Goal: Find specific fact: Find contact information

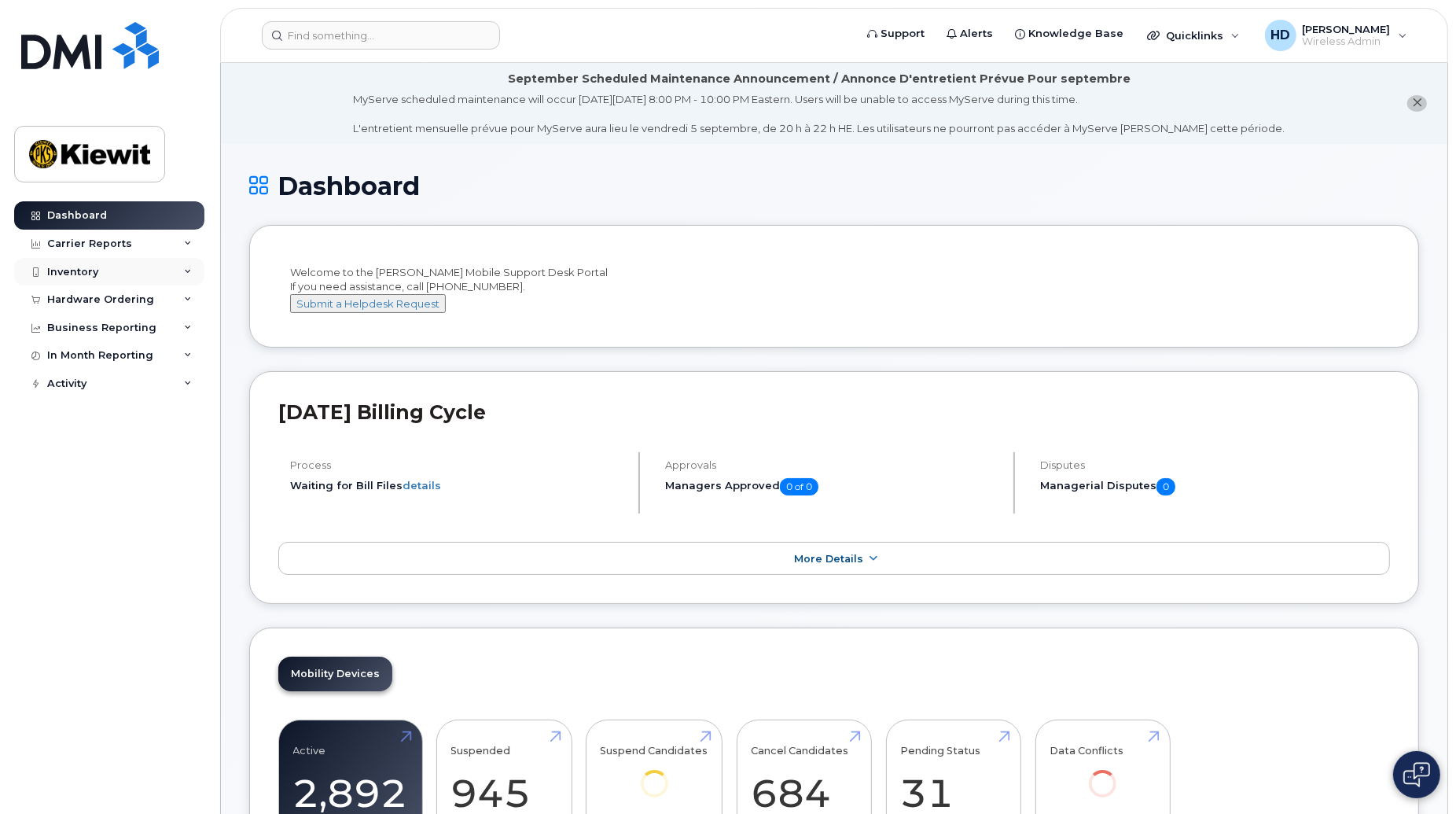
click at [186, 270] on icon at bounding box center [187, 272] width 8 height 8
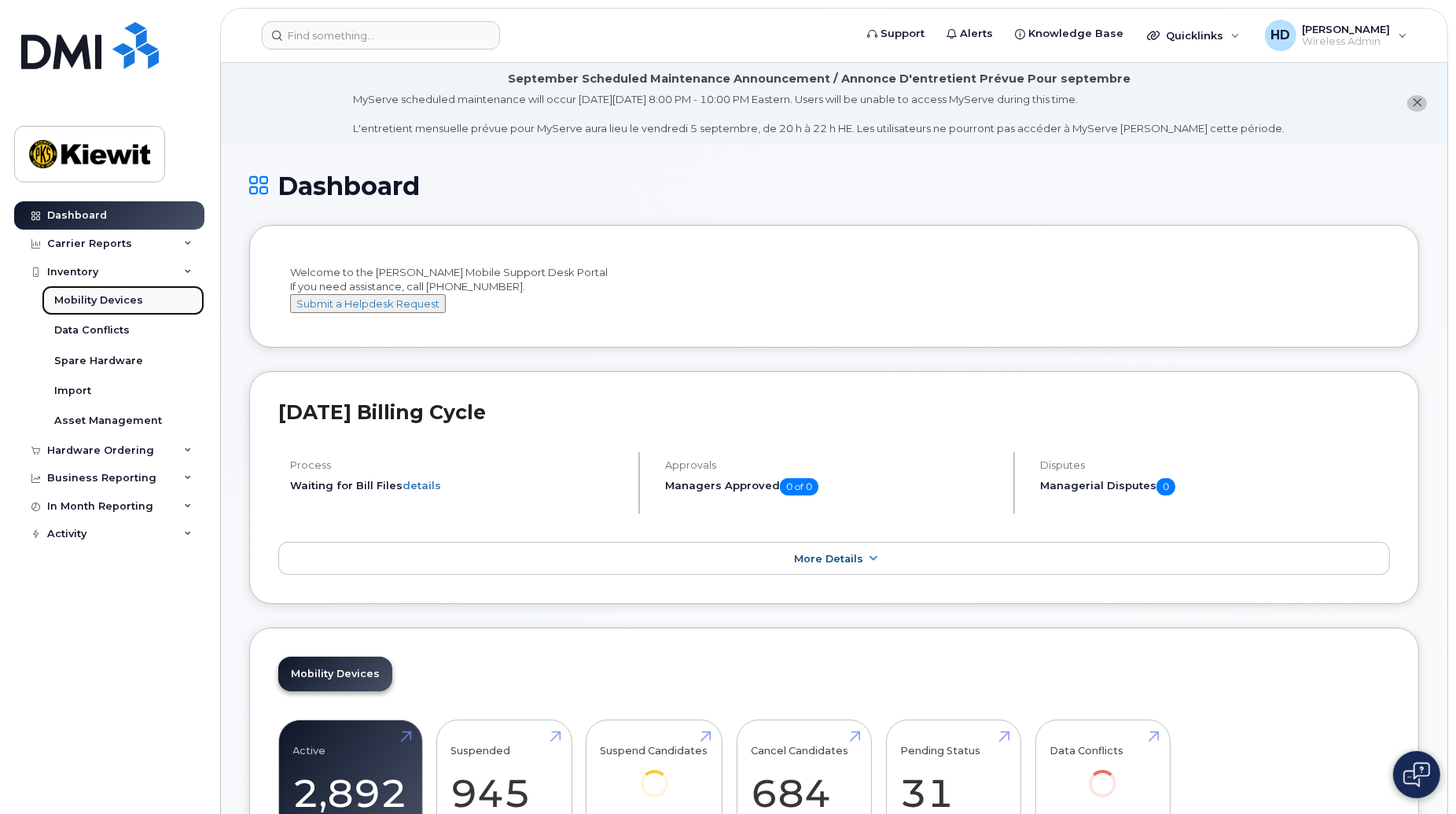
click at [106, 304] on div "Mobility Devices" at bounding box center [99, 300] width 89 height 14
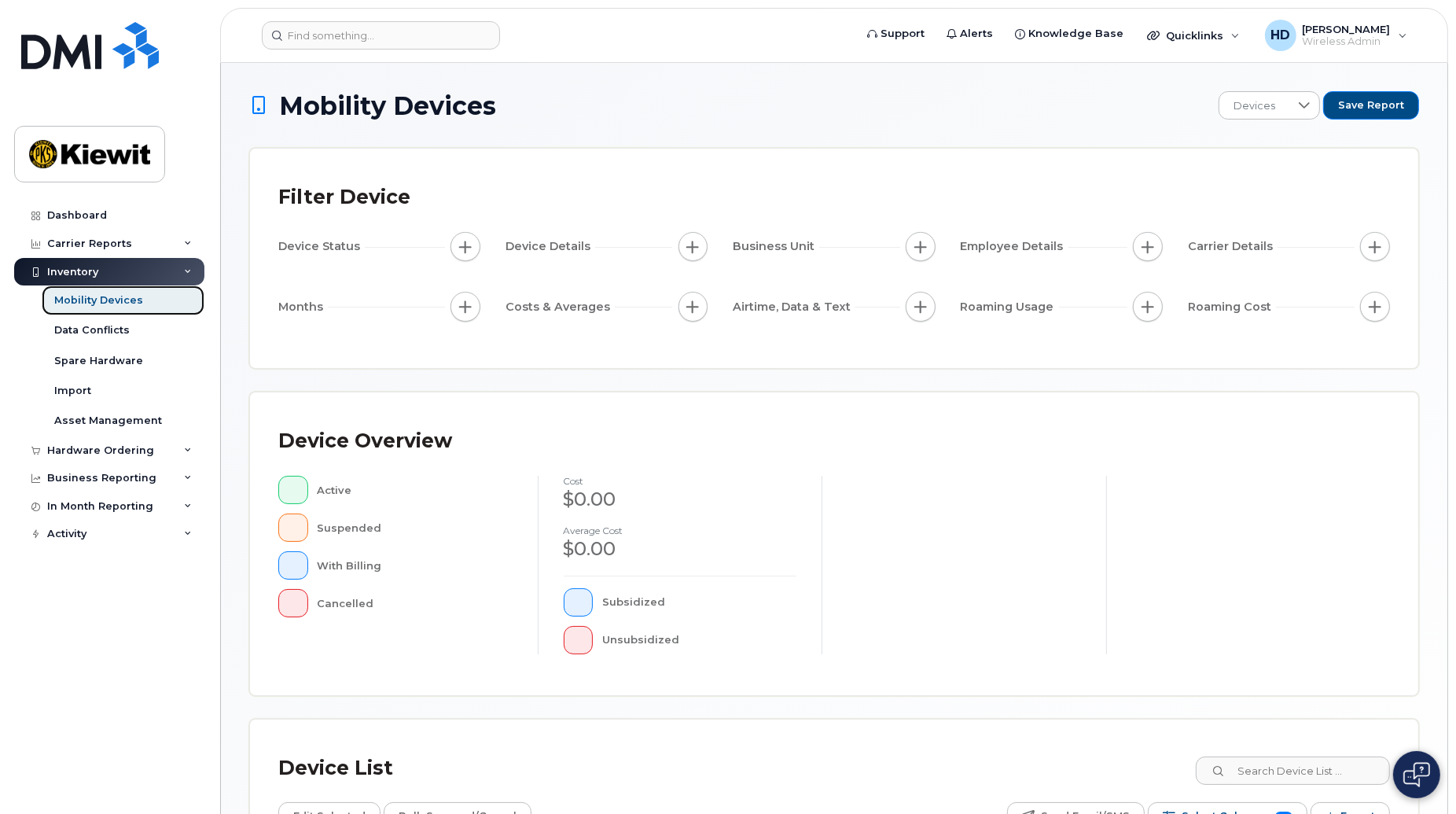
scroll to position [268, 0]
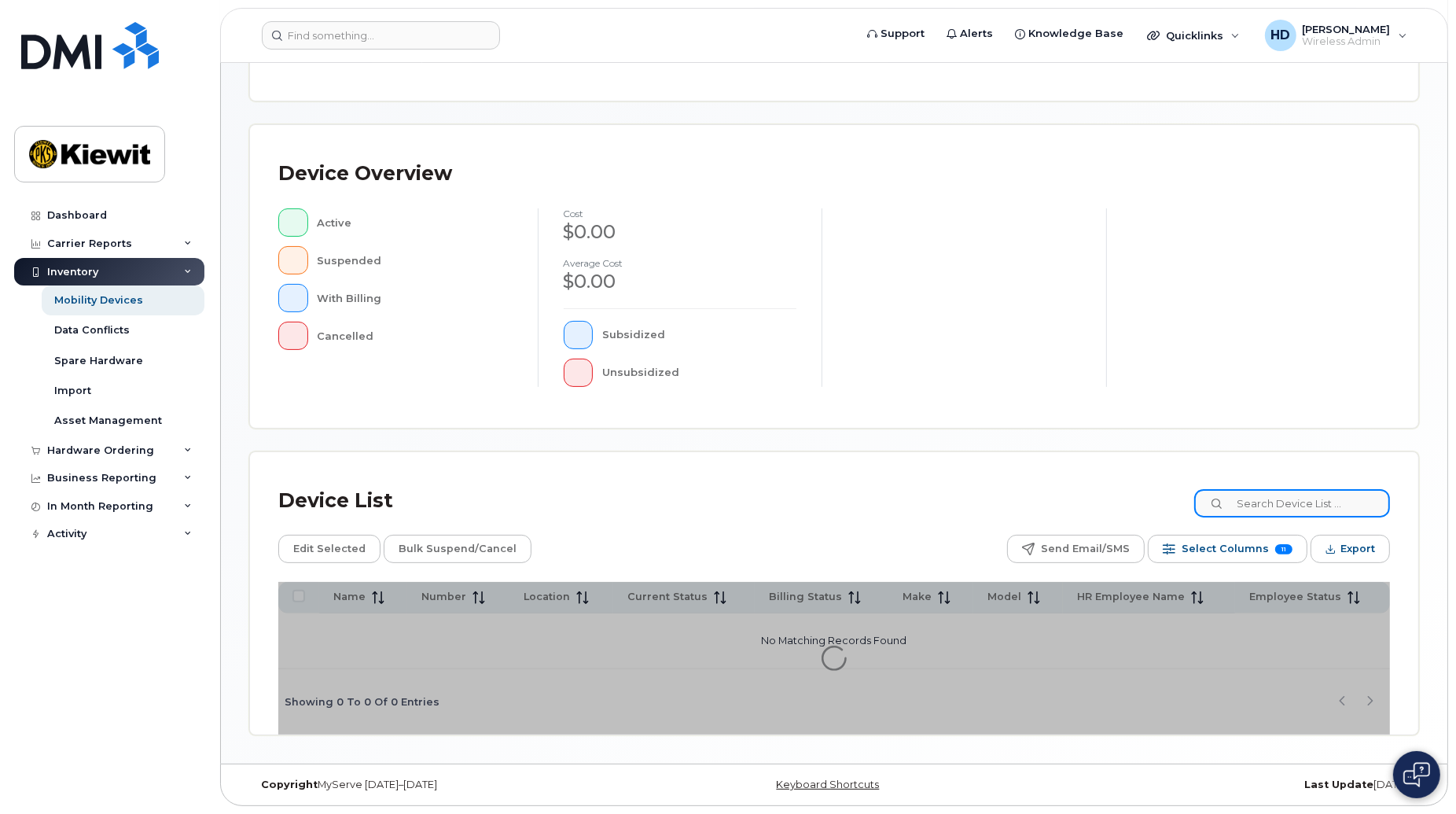
click at [1307, 500] on input at bounding box center [1292, 503] width 196 height 28
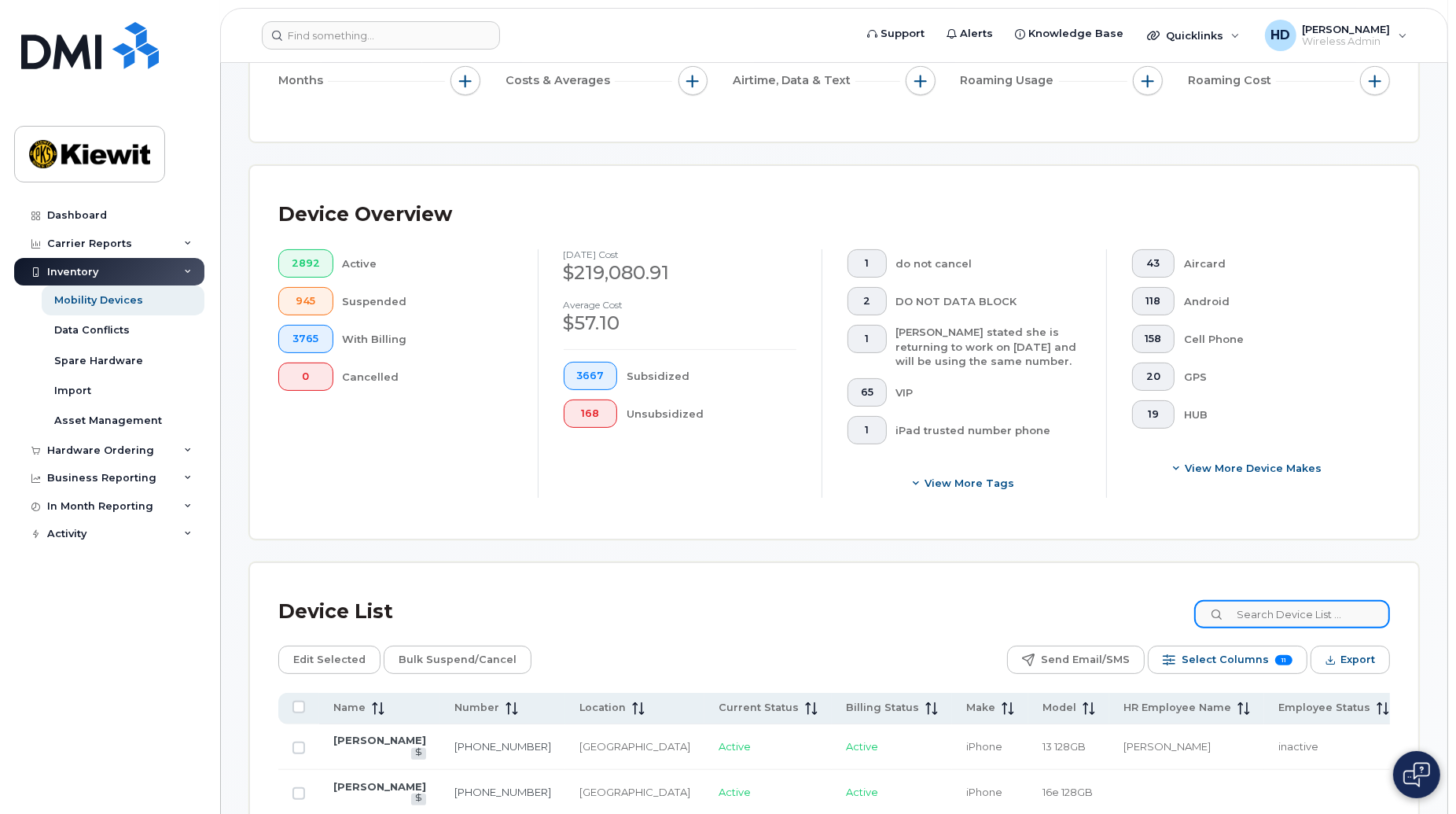
scroll to position [309, 0]
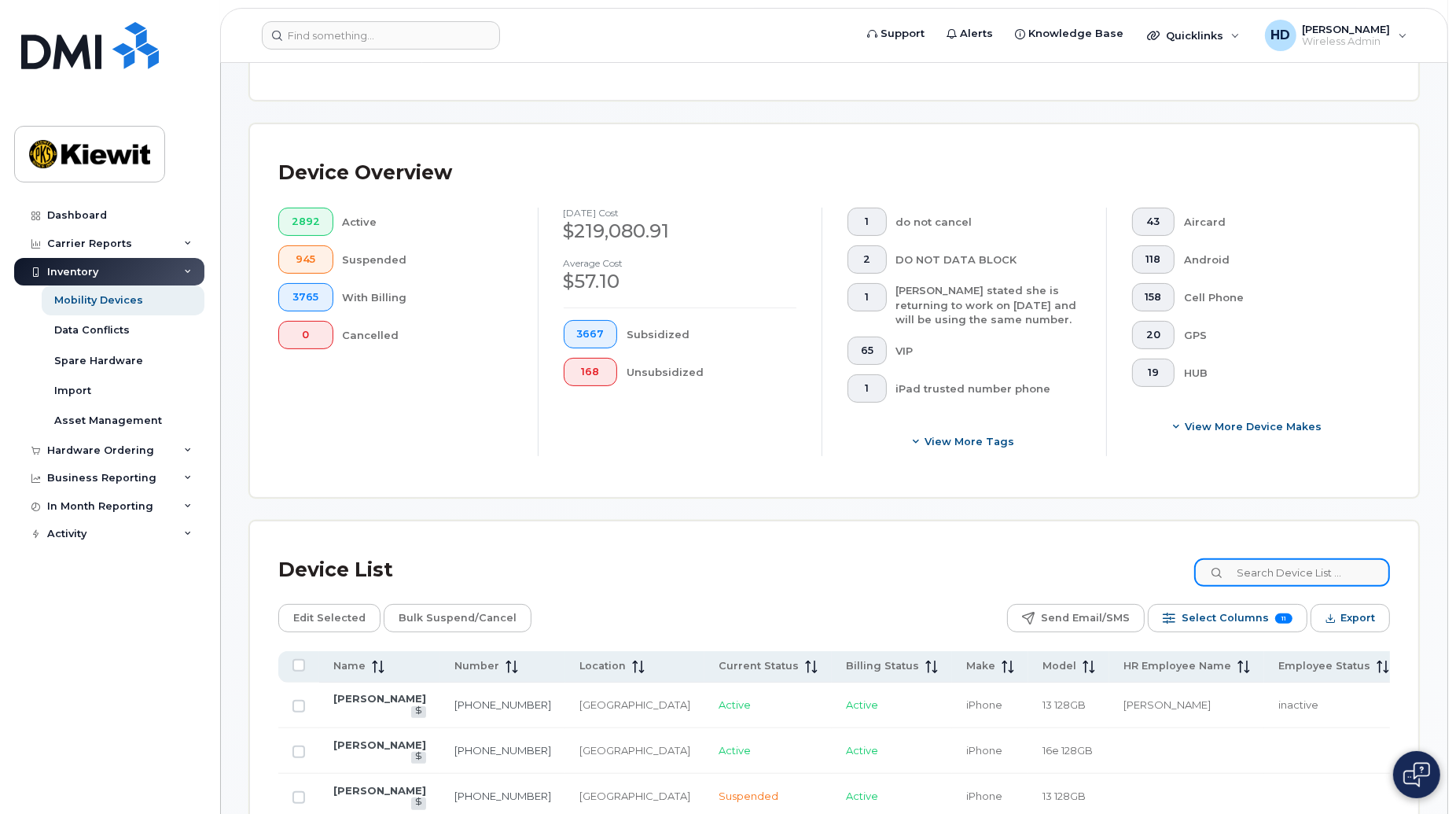
click at [1291, 568] on input at bounding box center [1292, 573] width 196 height 28
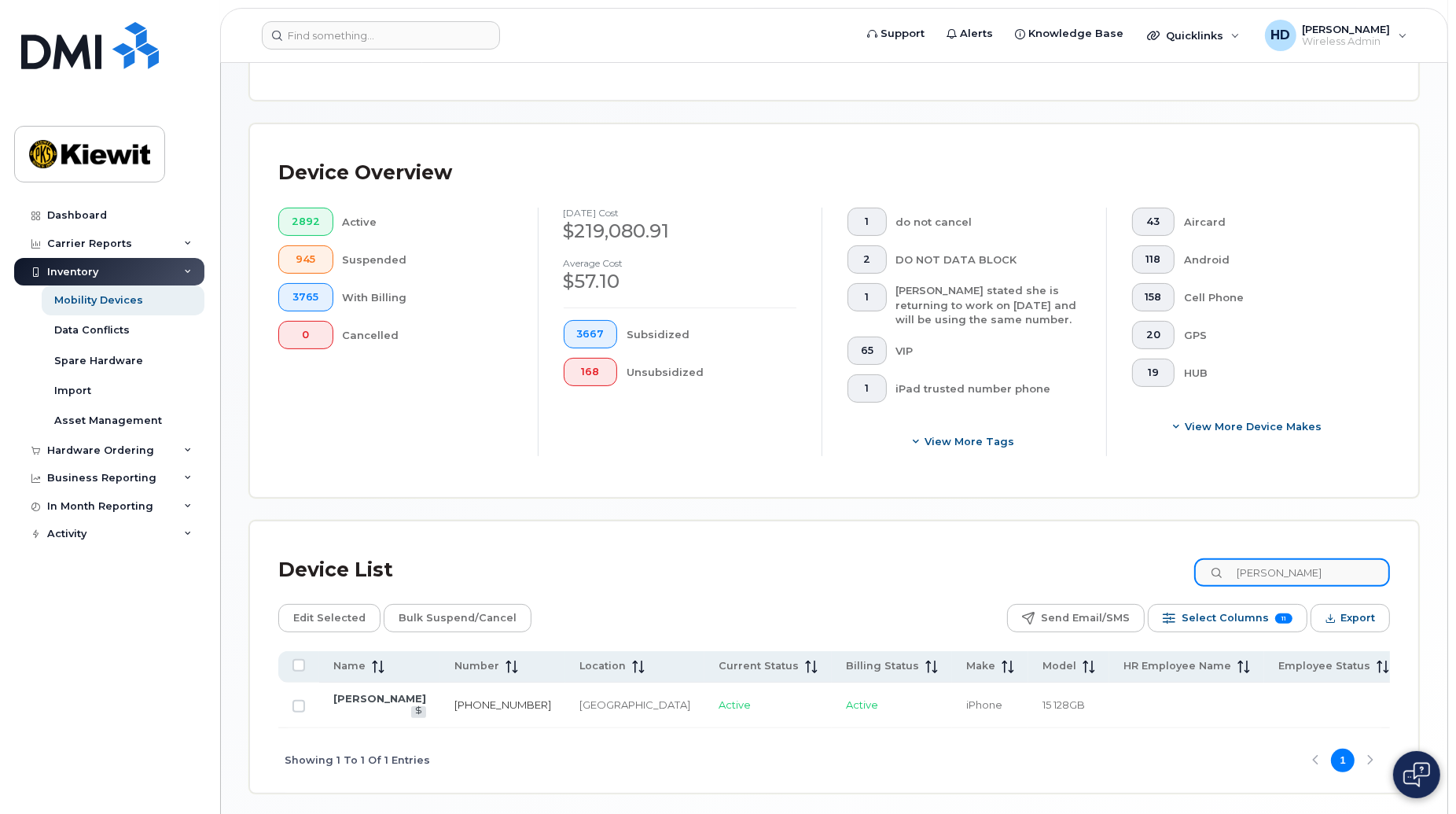
type input "[PERSON_NAME]"
click at [455, 702] on link "[PHONE_NUMBER]" at bounding box center [503, 705] width 97 height 12
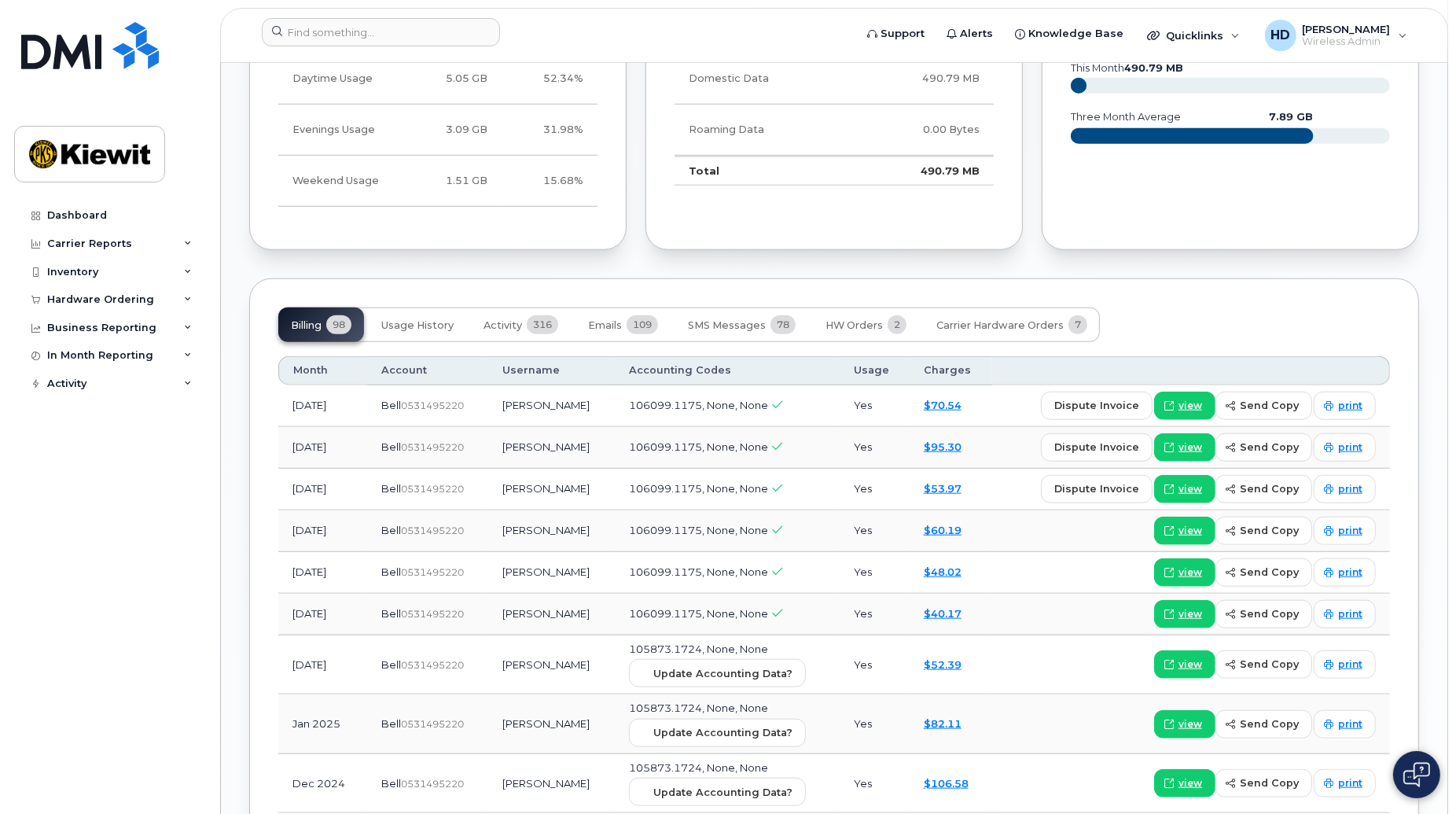
scroll to position [1497, 0]
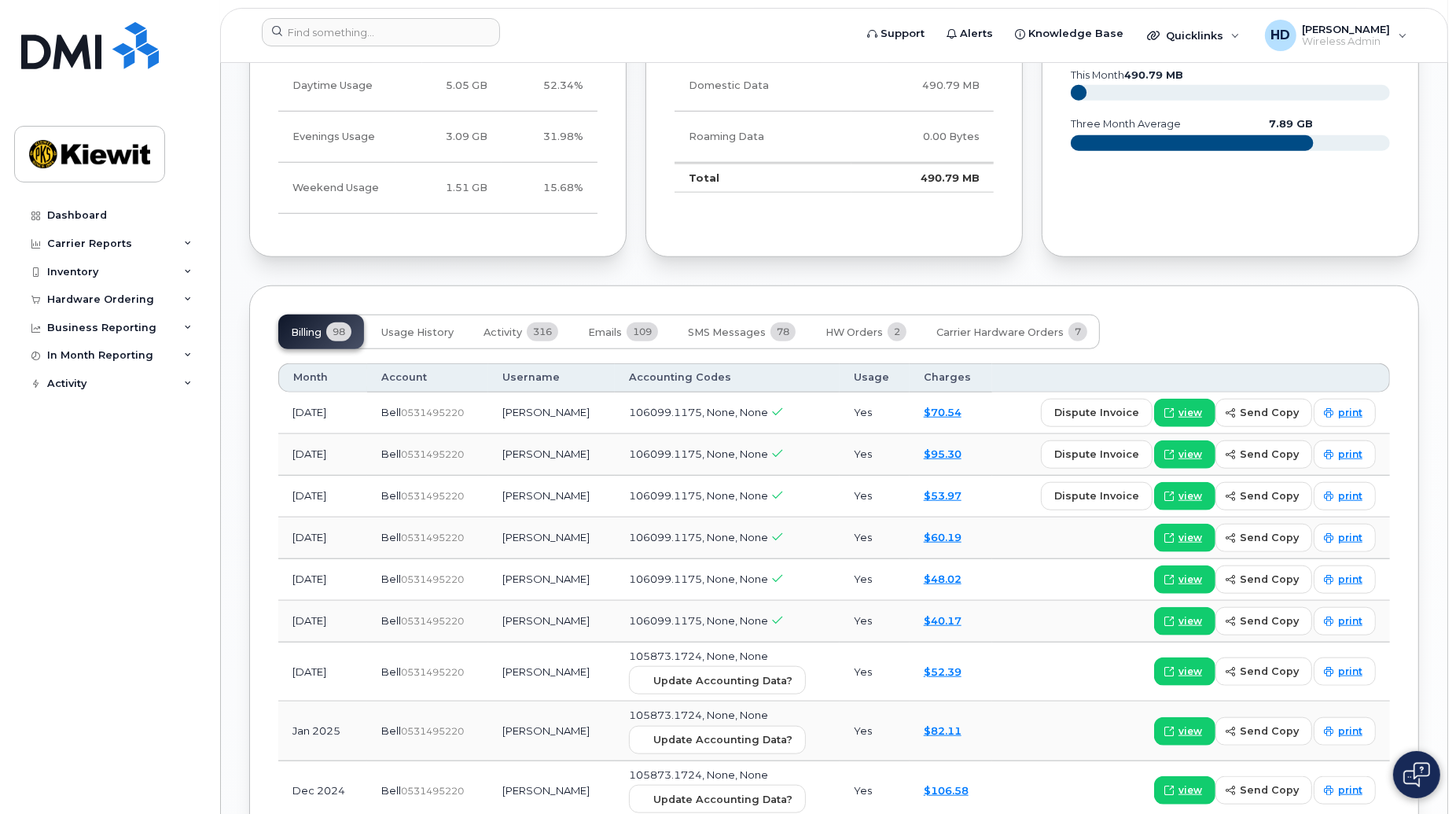
click at [1425, 272] on div "Richard Fontaine Active Tags List Add tags Add Note 514 208 4827 Last updated A…" at bounding box center [834, 266] width 1226 height 3238
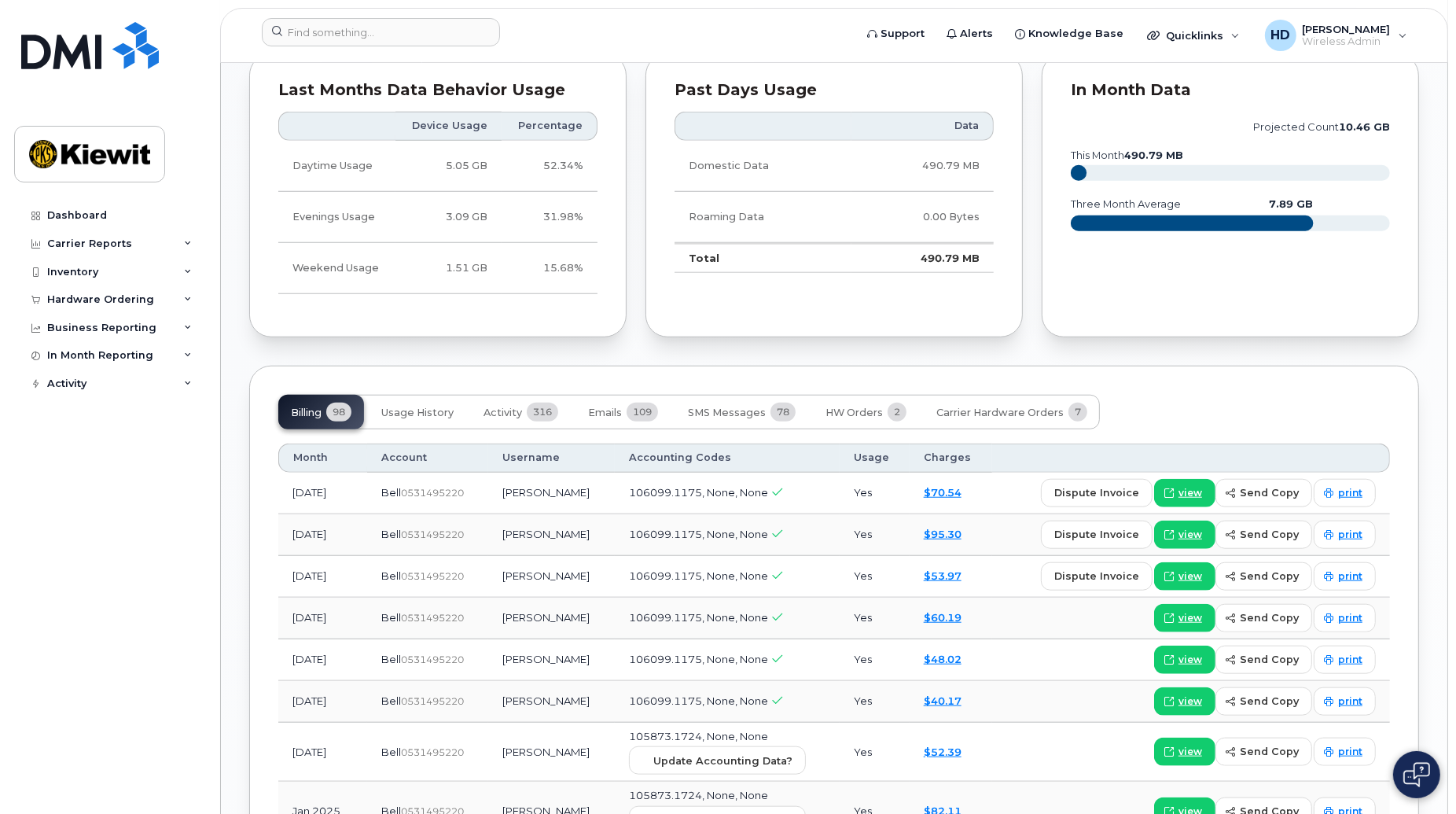
scroll to position [1441, 0]
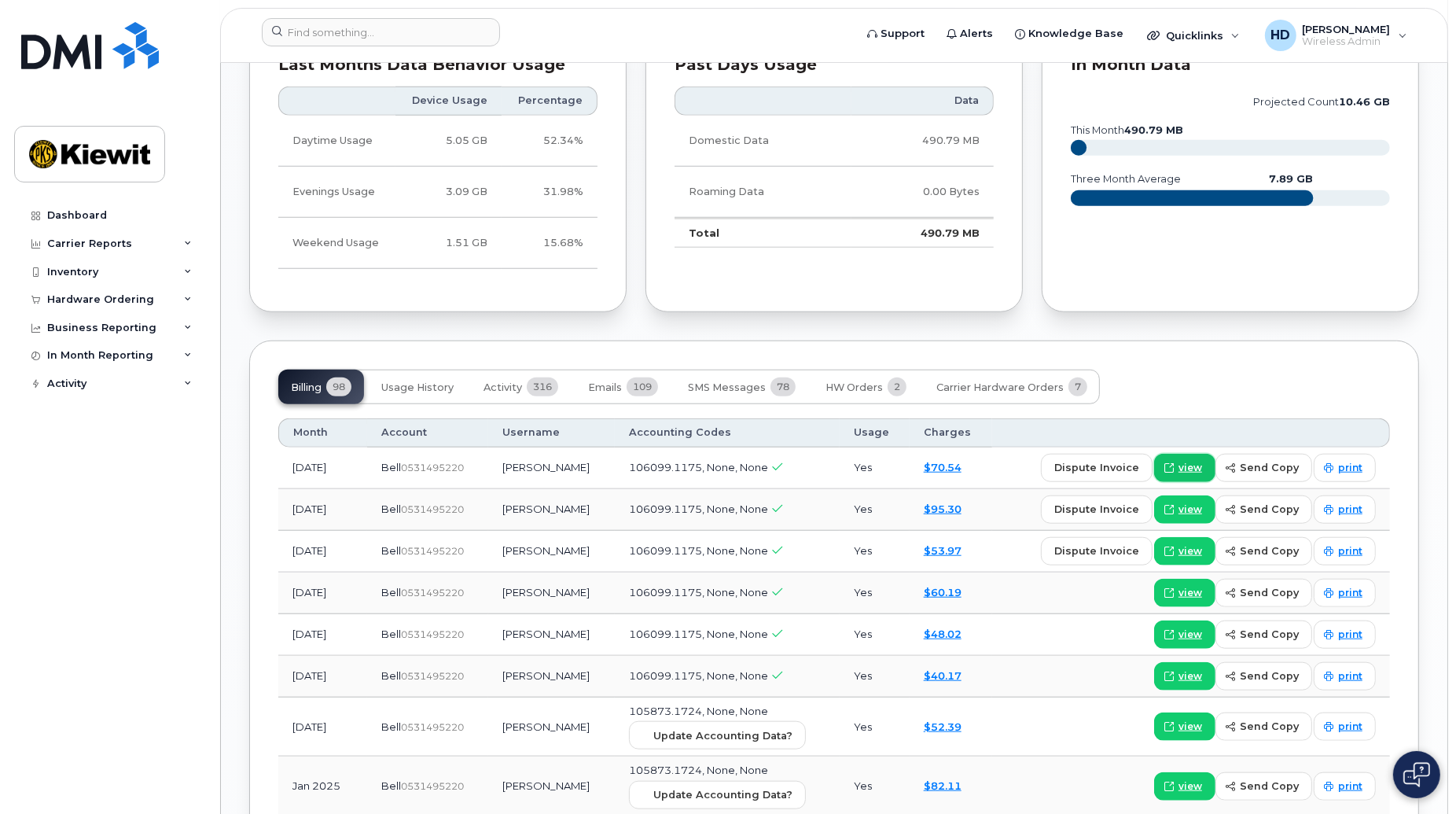
click at [1194, 461] on span "view" at bounding box center [1190, 468] width 24 height 14
